Goal: Feedback & Contribution: Submit feedback/report problem

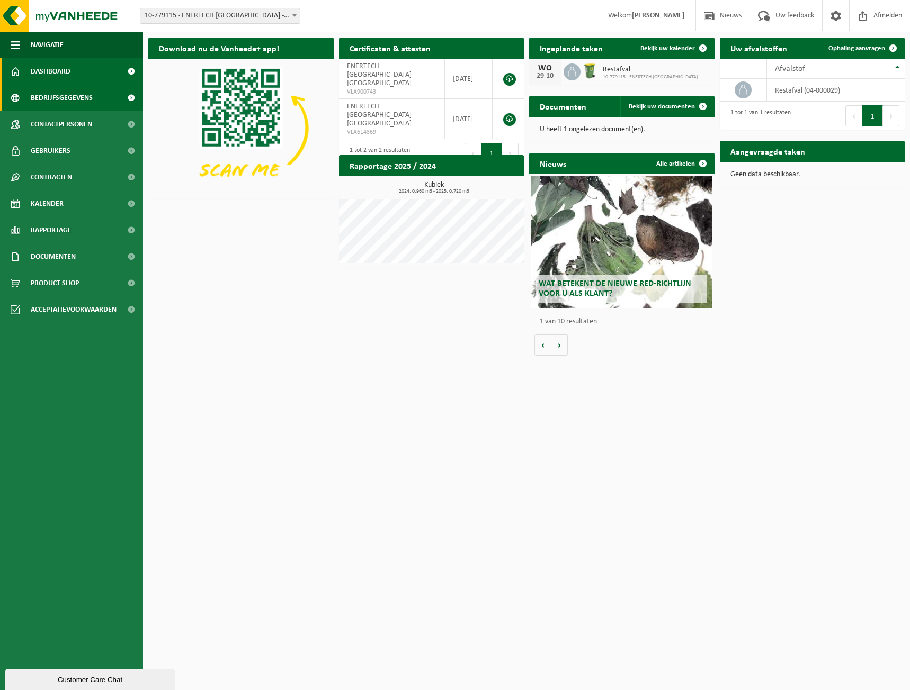
click at [70, 96] on span "Bedrijfsgegevens" at bounding box center [62, 98] width 62 height 26
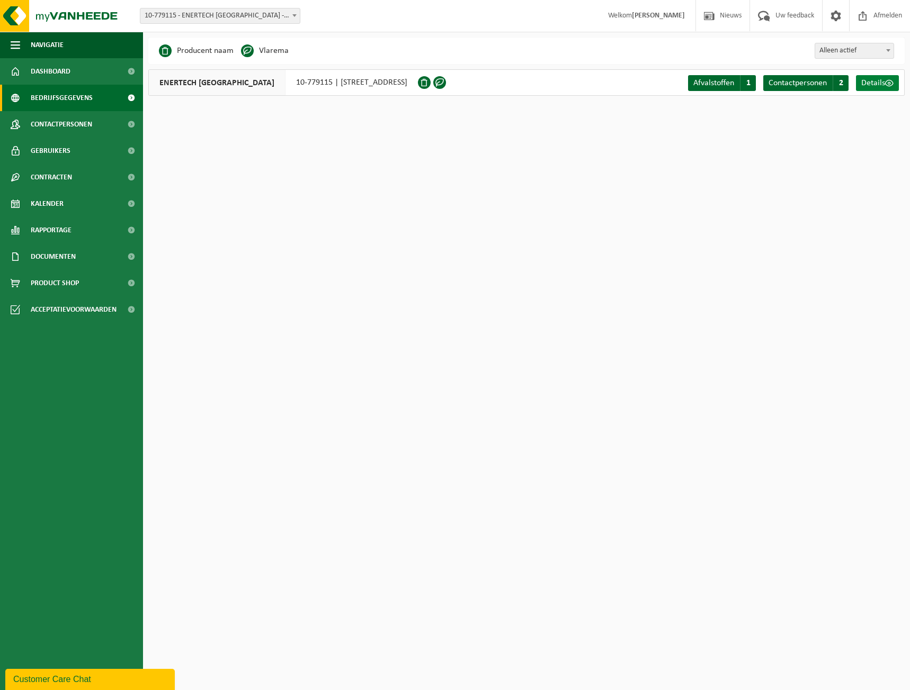
click at [884, 82] on span "Details" at bounding box center [873, 83] width 24 height 8
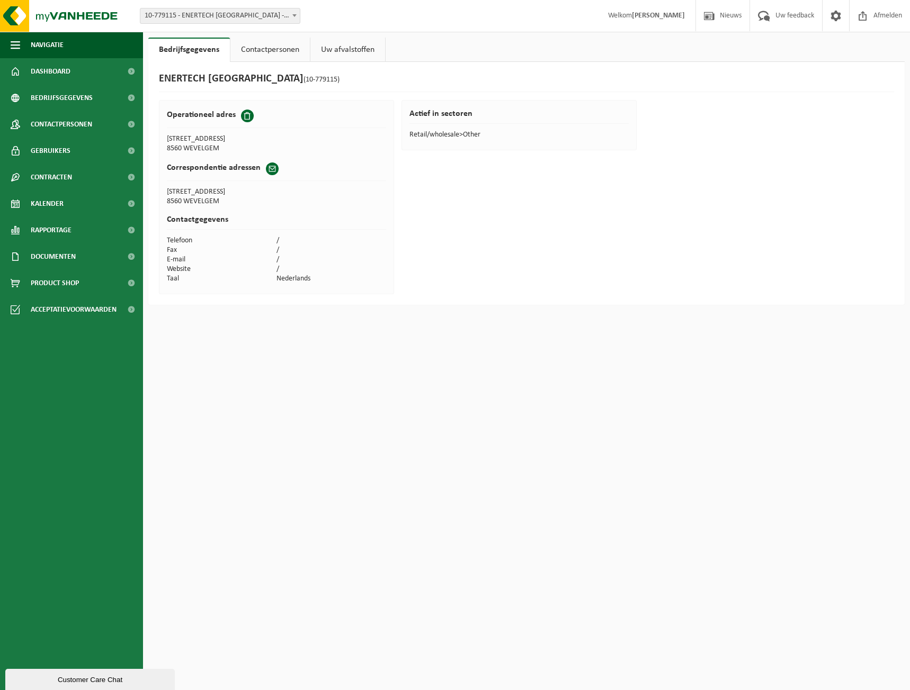
click at [272, 49] on link "Contactpersonen" at bounding box center [269, 50] width 79 height 24
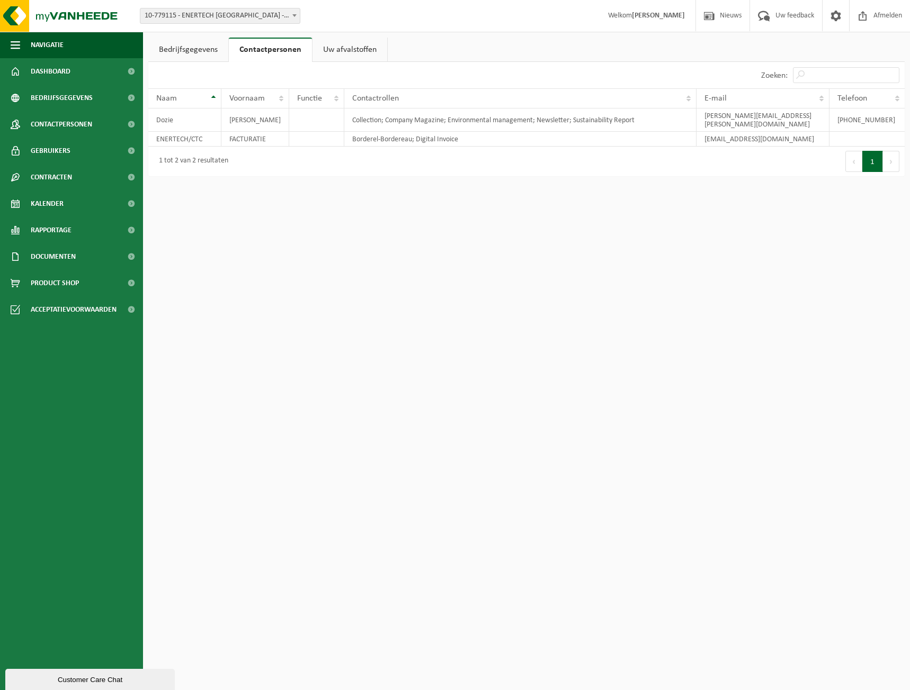
click at [336, 51] on link "Uw afvalstoffen" at bounding box center [349, 50] width 75 height 24
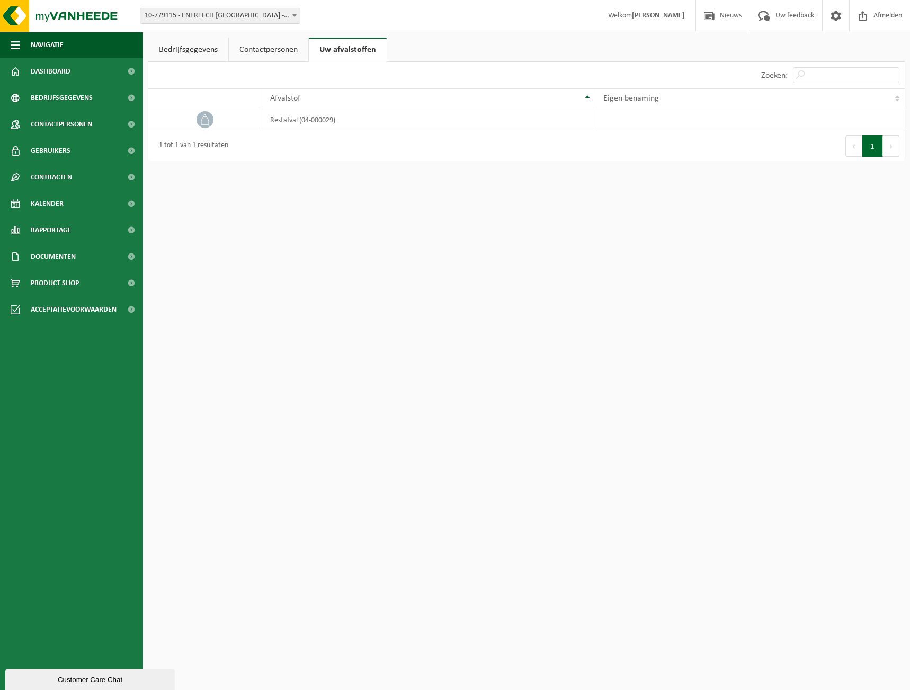
click at [191, 50] on link "Bedrijfsgegevens" at bounding box center [188, 50] width 80 height 24
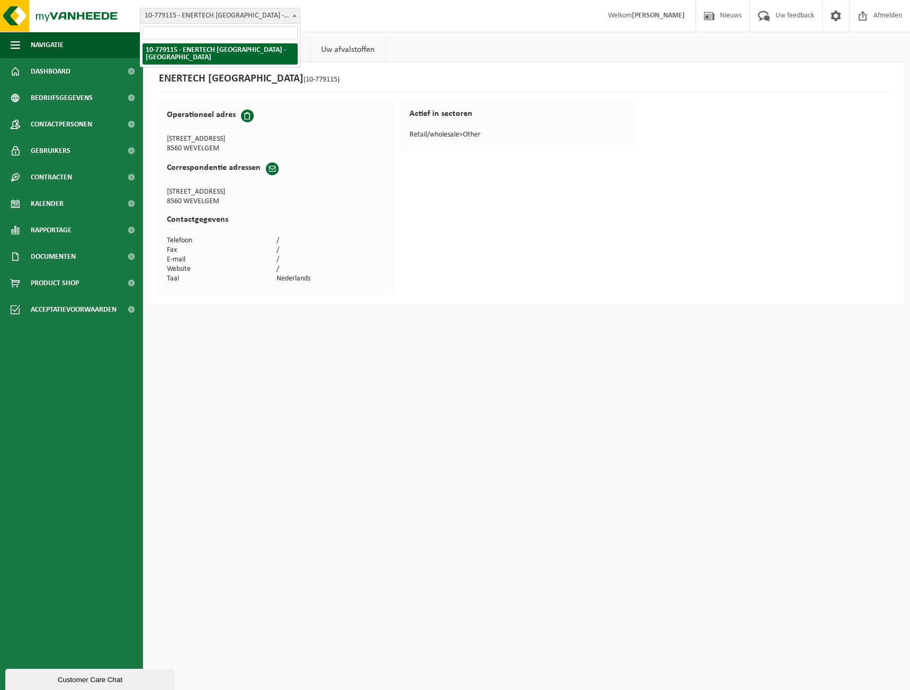
click at [295, 17] on span at bounding box center [294, 15] width 11 height 14
click at [233, 78] on h1 "ENERTECH BELGIUM (10-779115)" at bounding box center [249, 80] width 181 height 14
drag, startPoint x: 247, startPoint y: 77, endPoint x: 166, endPoint y: 75, distance: 81.0
click at [166, 75] on h1 "ENERTECH BELGIUM (10-779115)" at bounding box center [249, 80] width 181 height 14
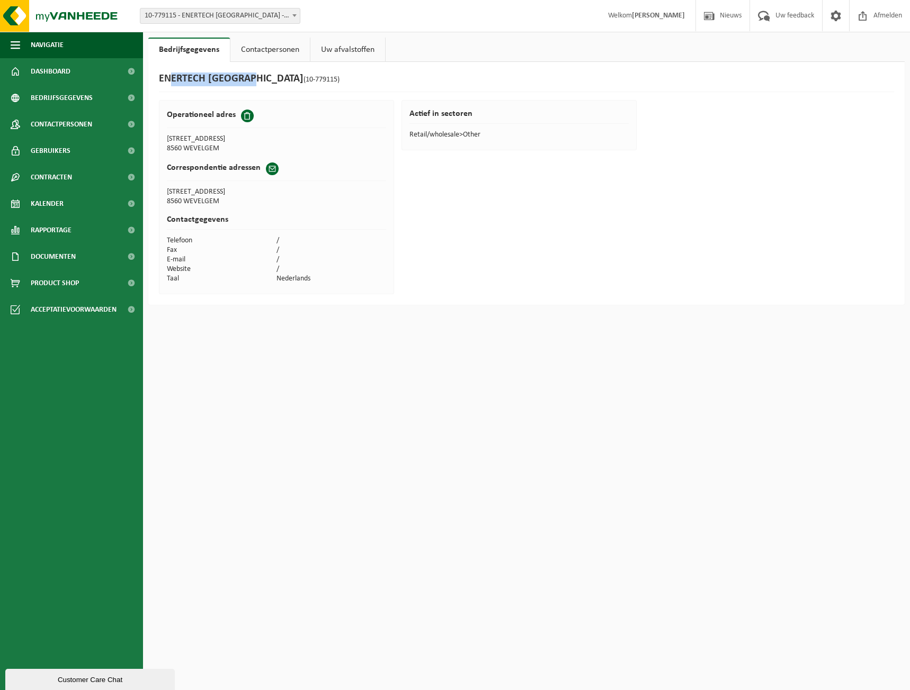
click at [200, 90] on div "ENERTECH BELGIUM (10-779115)" at bounding box center [526, 83] width 735 height 20
click at [790, 15] on span "Uw feedback" at bounding box center [794, 15] width 44 height 31
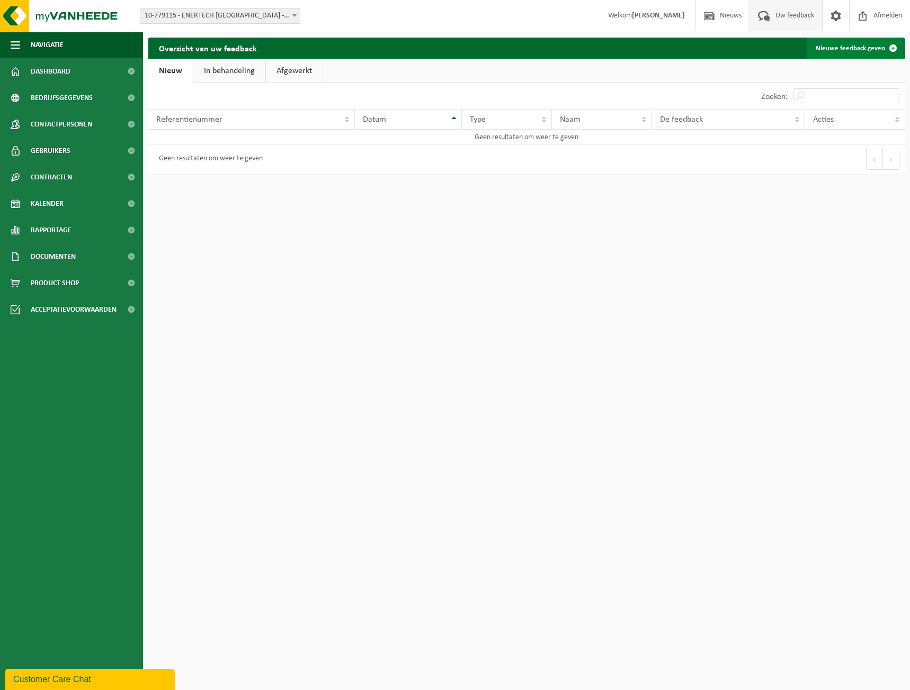
click at [890, 49] on span at bounding box center [892, 48] width 21 height 21
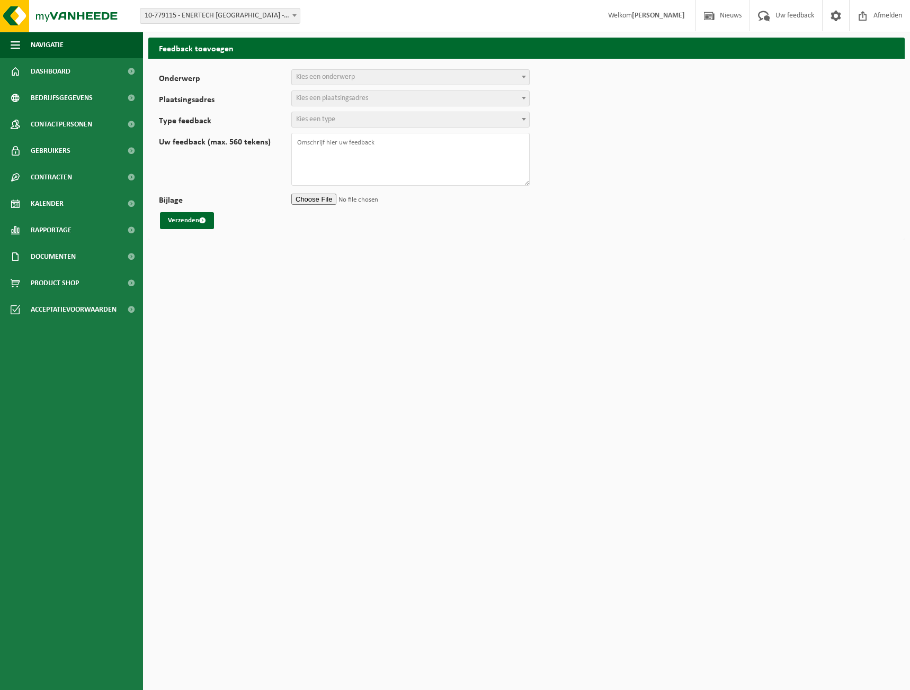
select select
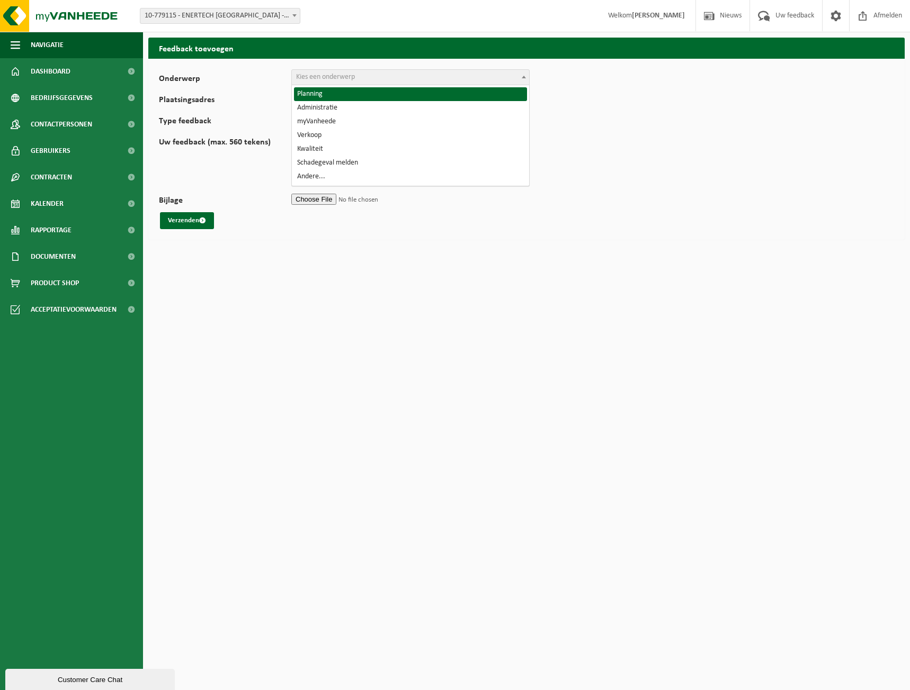
click at [337, 78] on span "Kies een onderwerp" at bounding box center [325, 77] width 59 height 8
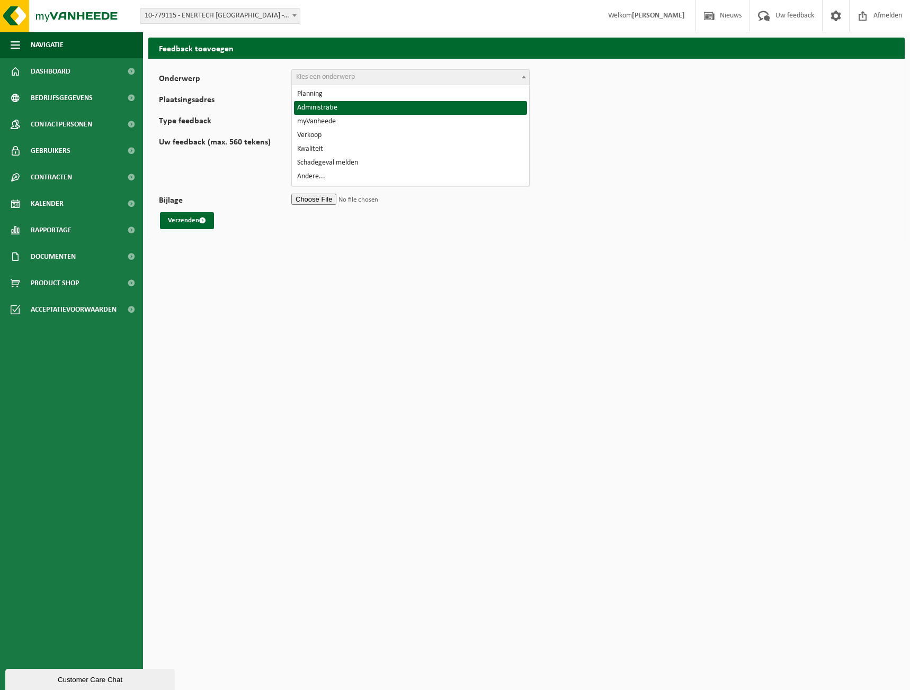
select select "7"
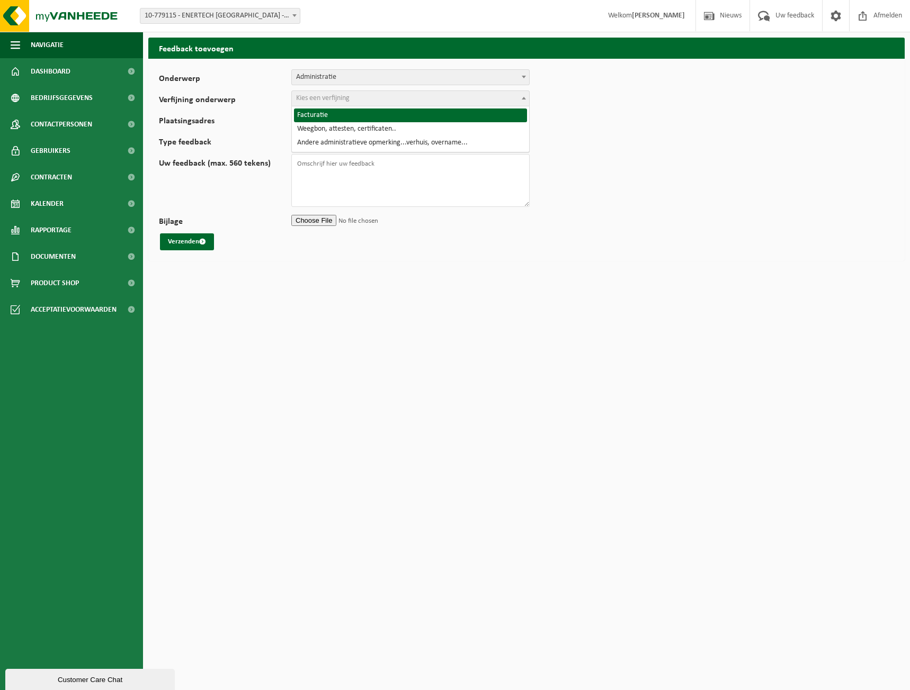
click at [332, 98] on span "Kies een verfijning" at bounding box center [322, 98] width 53 height 8
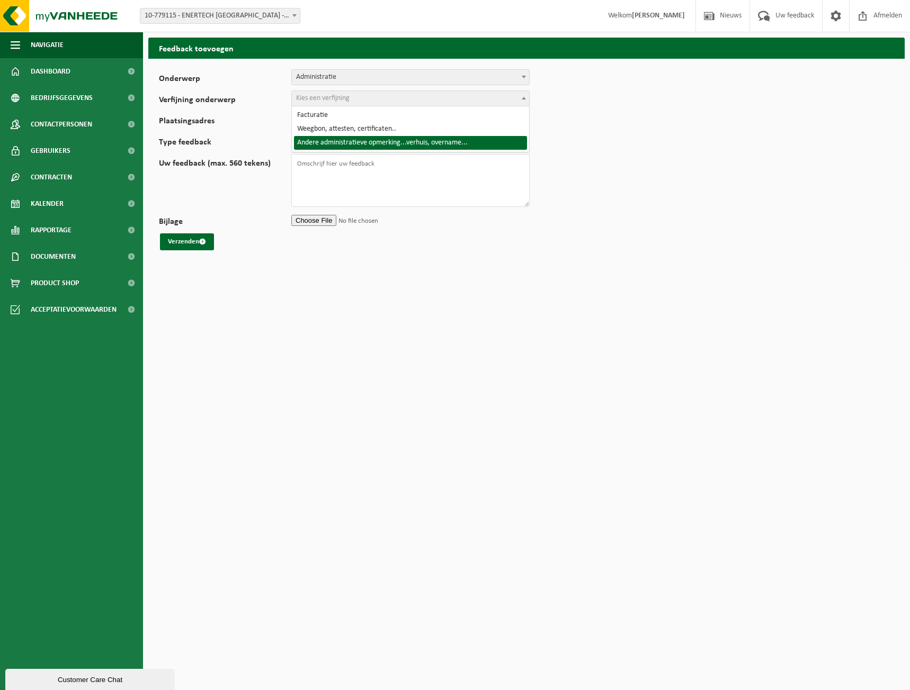
select select "10"
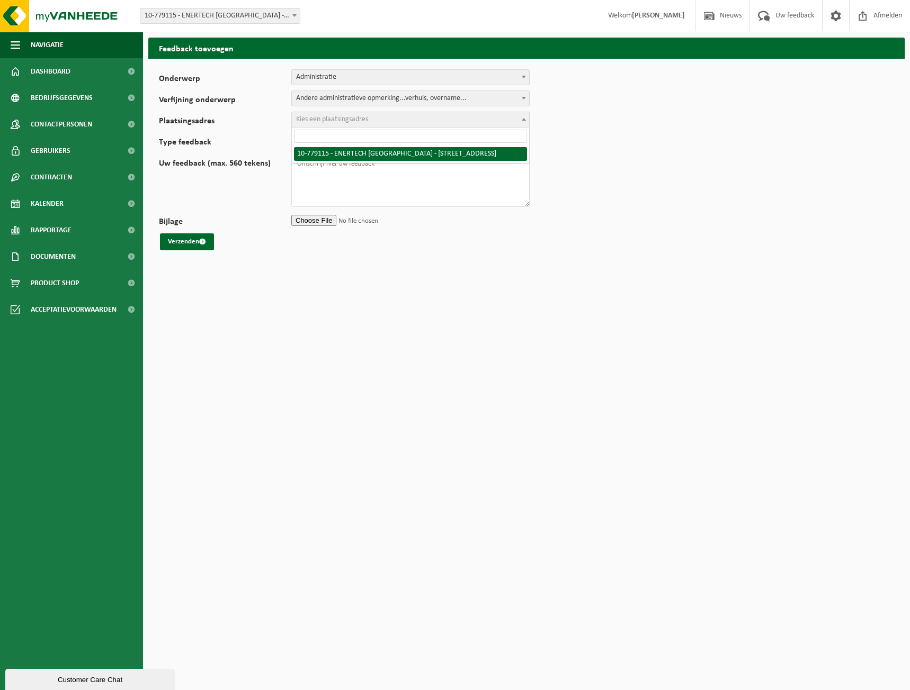
click at [335, 122] on span "Kies een plaatsingsadres" at bounding box center [332, 119] width 72 height 8
select select "25266"
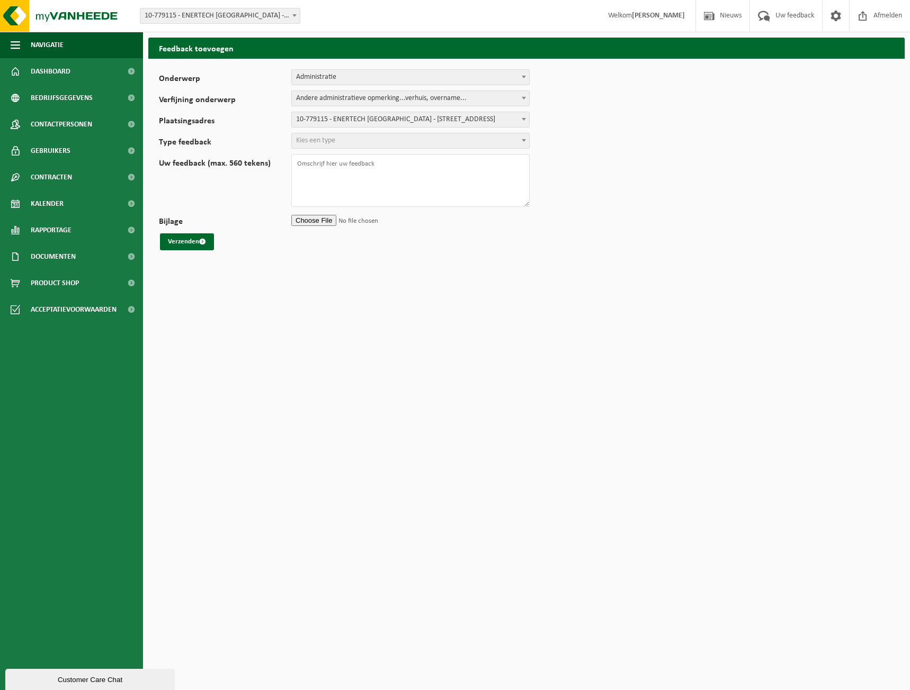
click at [329, 142] on span "Kies een type" at bounding box center [315, 141] width 39 height 8
select select "QUE"
click at [313, 164] on textarea "Uw feedback (max. 560 tekens)" at bounding box center [410, 180] width 238 height 53
type textarea "Beste Sinds geruime tijd zijn wij veranderd van naam. Is het mogelijk om 'Enert…"
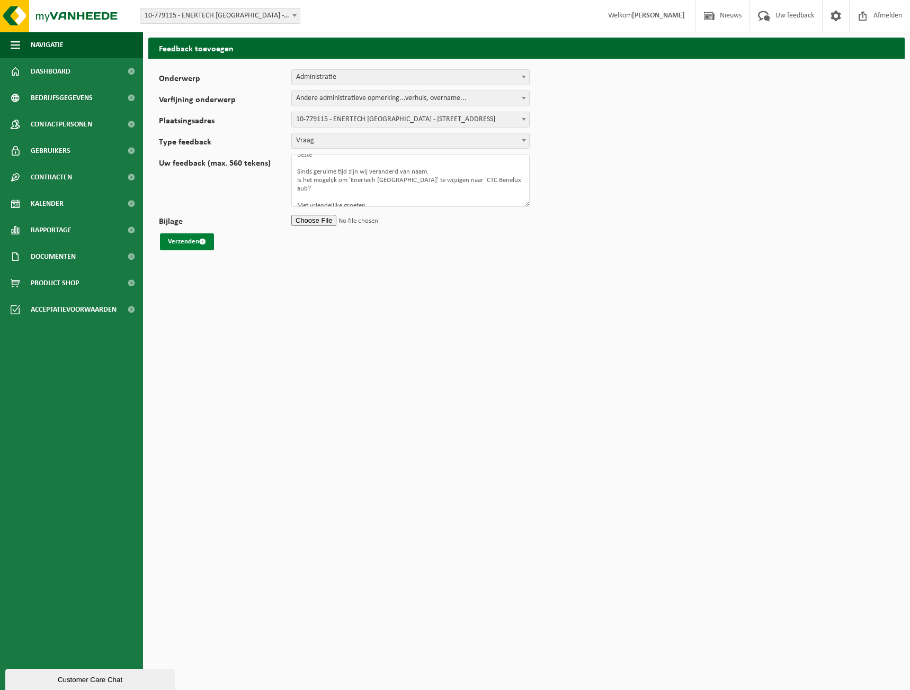
click at [187, 239] on button "Verzenden" at bounding box center [187, 241] width 54 height 17
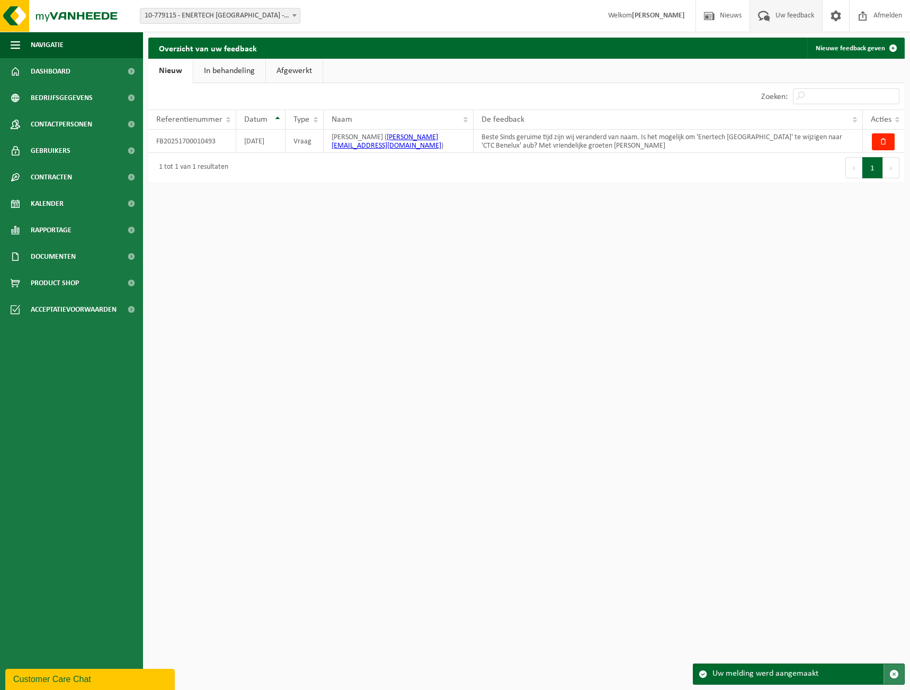
click at [897, 676] on span "button" at bounding box center [894, 675] width 10 height 10
